Goal: Task Accomplishment & Management: Manage account settings

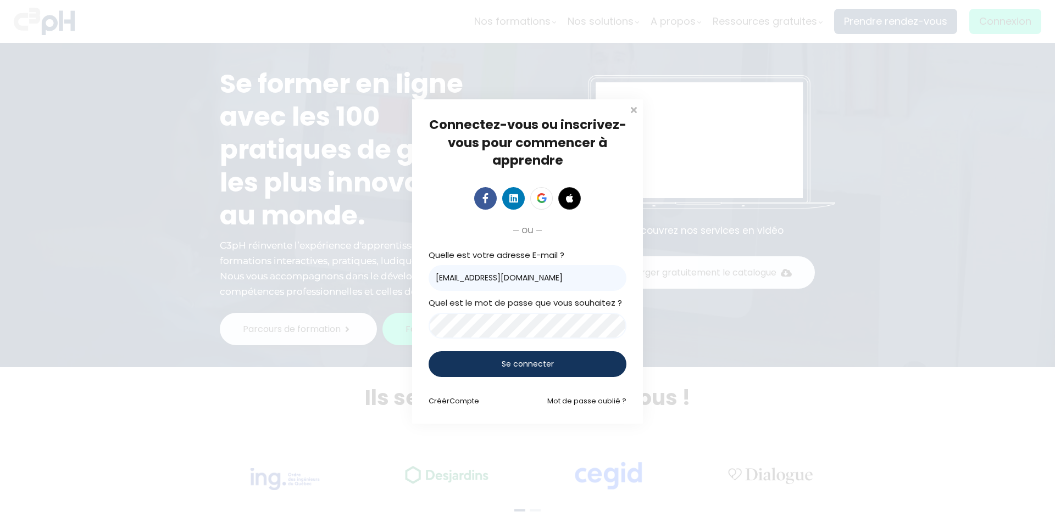
click at [494, 364] on div "Se connecter" at bounding box center [527, 365] width 198 height 26
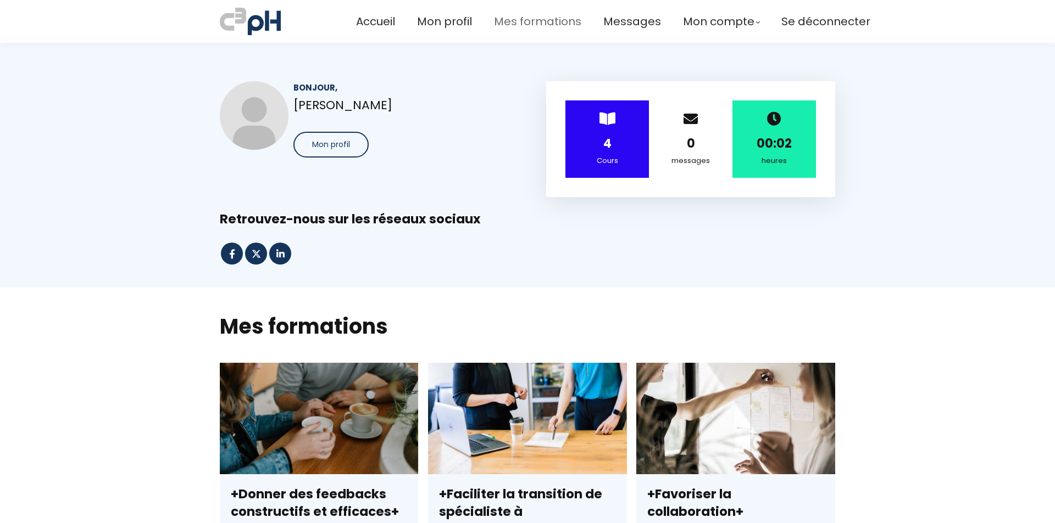
click at [542, 19] on span "Mes formations" at bounding box center [537, 22] width 87 height 18
click at [317, 132] on button "Mon profil" at bounding box center [330, 145] width 75 height 26
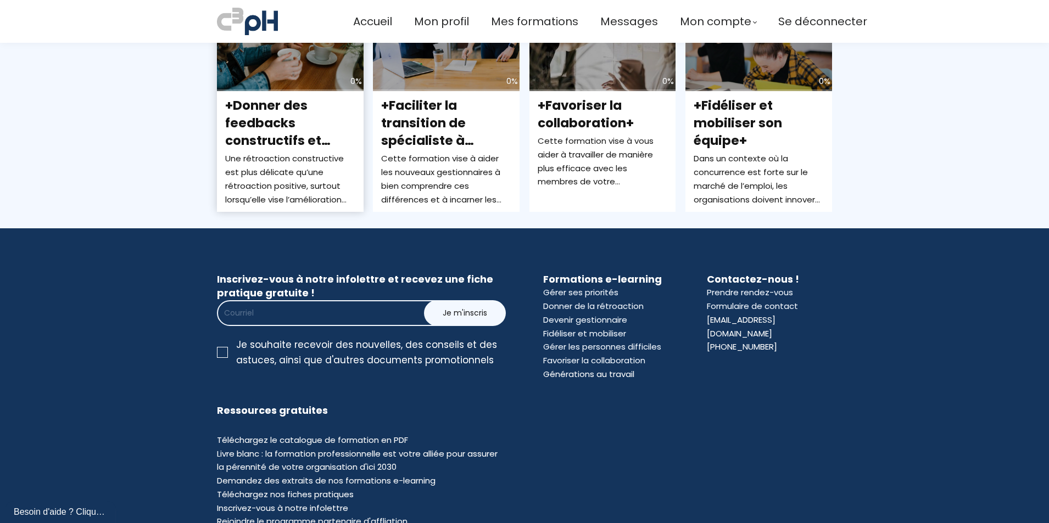
scroll to position [419, 0]
